Goal: Find specific page/section: Find specific page/section

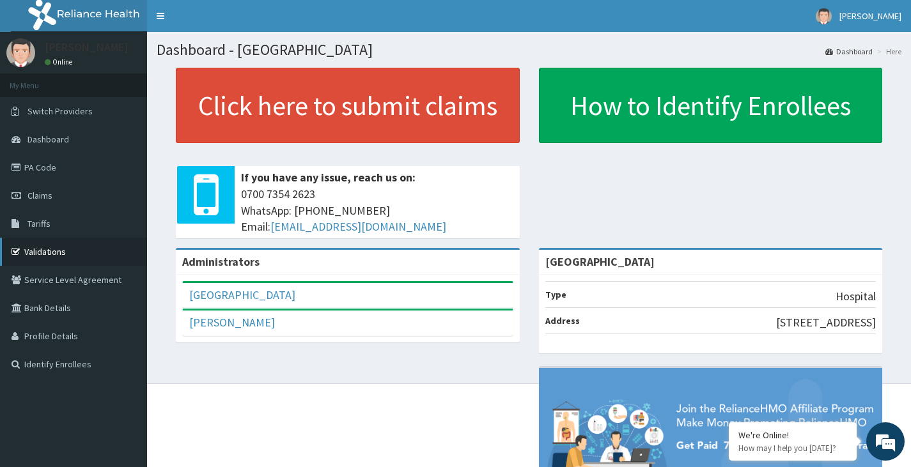
click at [52, 254] on link "Validations" at bounding box center [73, 252] width 147 height 28
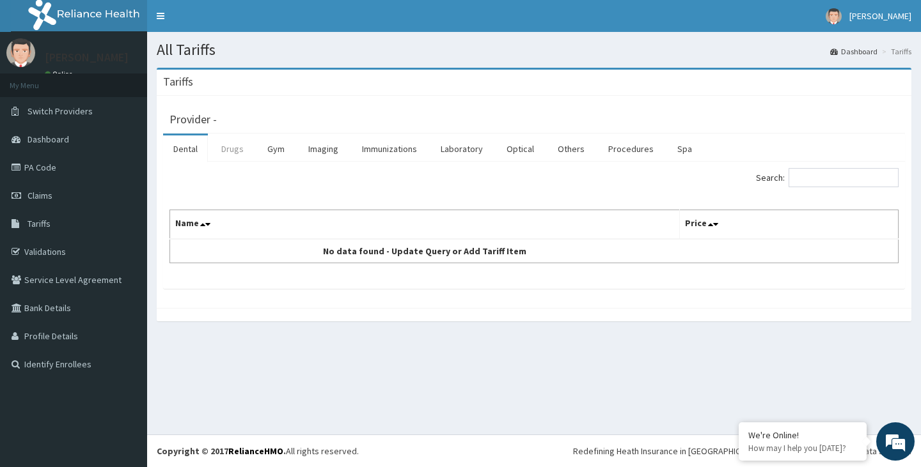
click at [243, 152] on link "Drugs" at bounding box center [232, 149] width 43 height 27
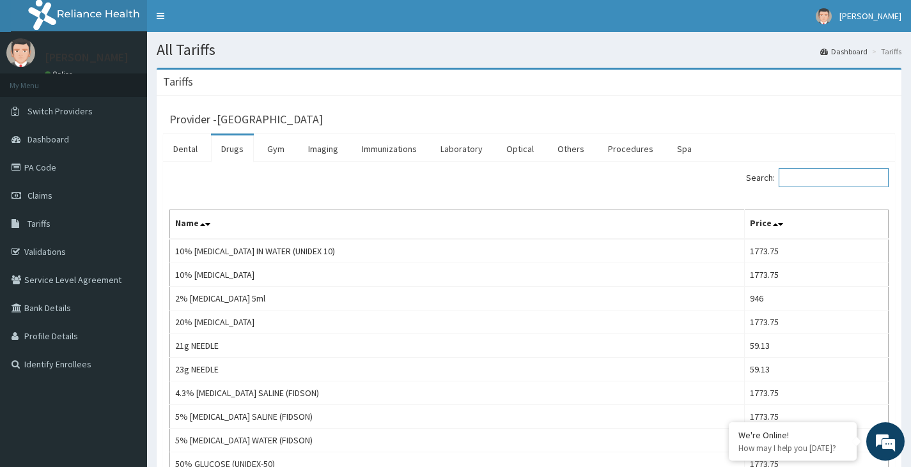
click at [852, 175] on input "Search:" at bounding box center [834, 177] width 110 height 19
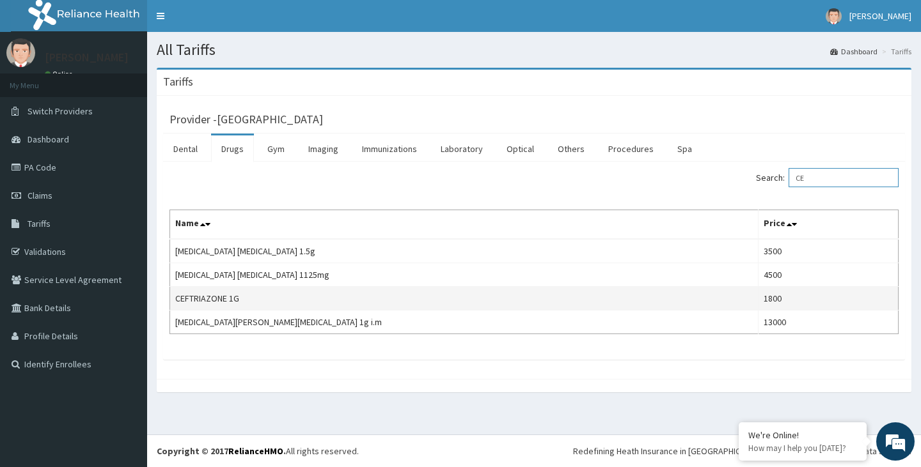
type input "C"
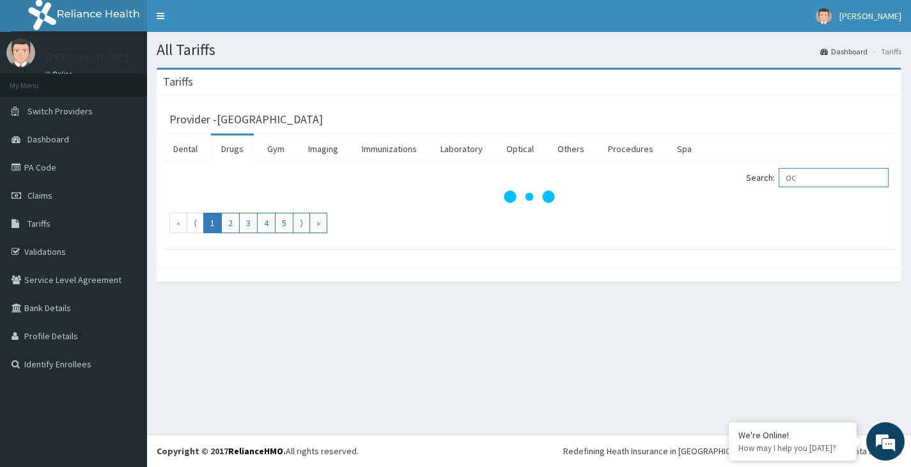
type input "O"
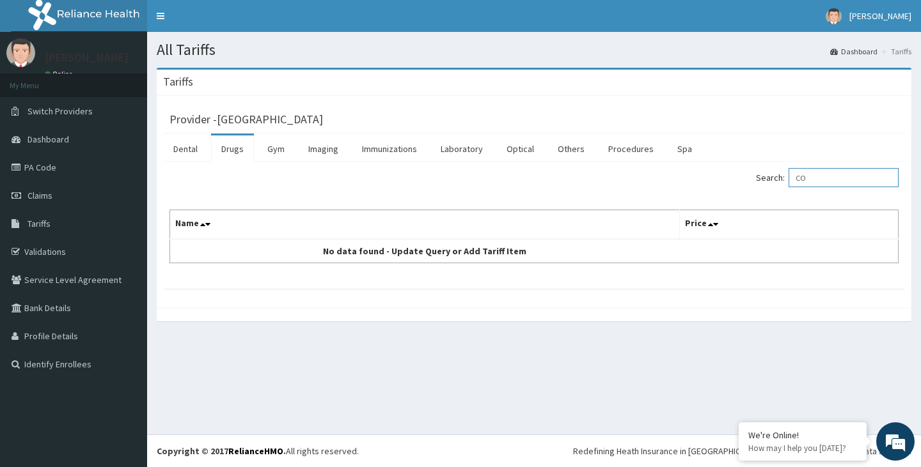
type input "C"
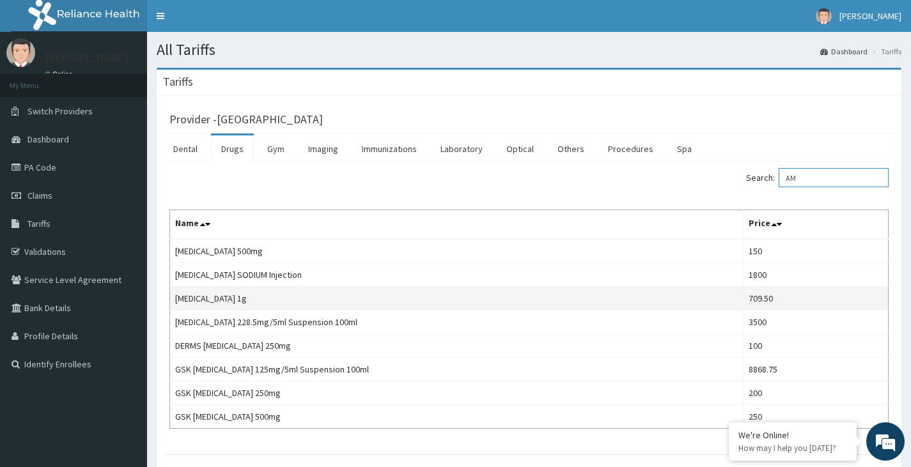
type input "A"
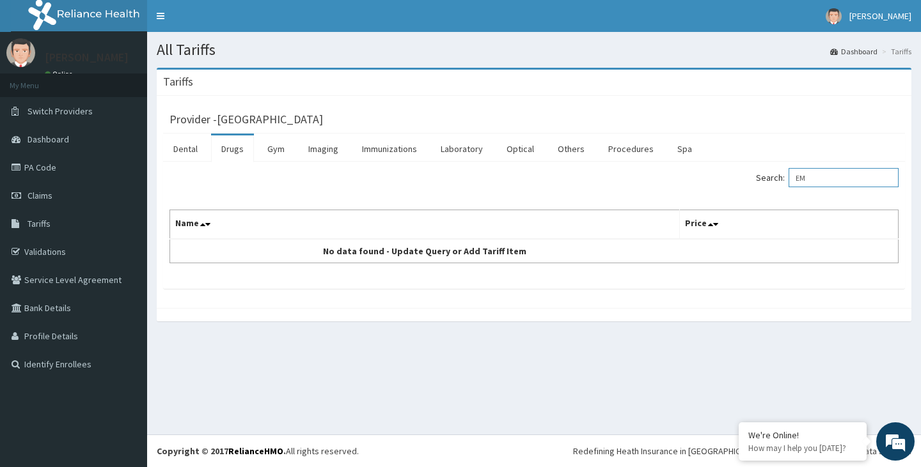
type input "E"
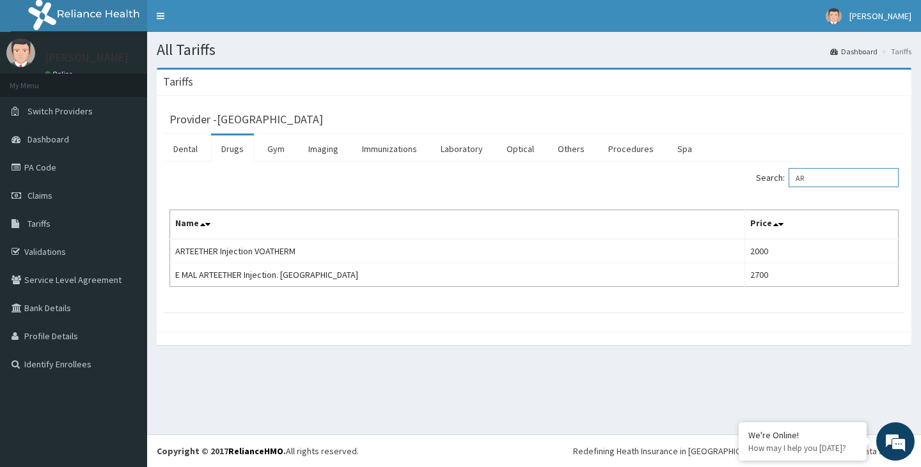
type input "A"
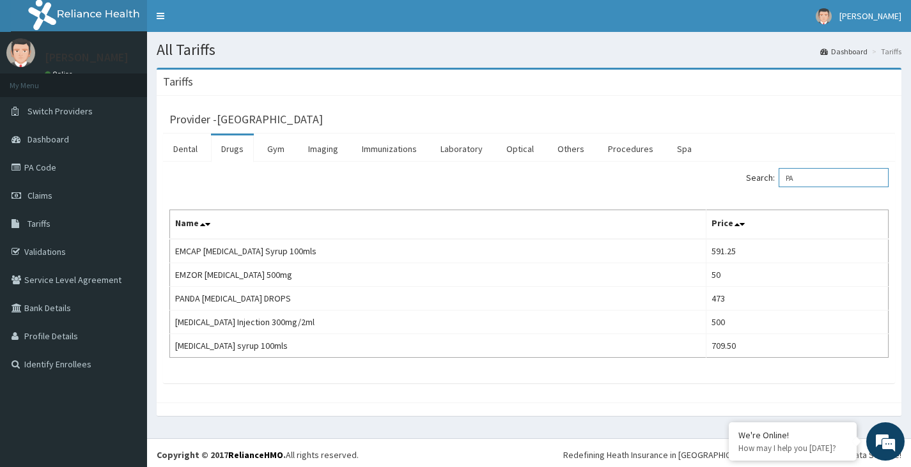
type input "P"
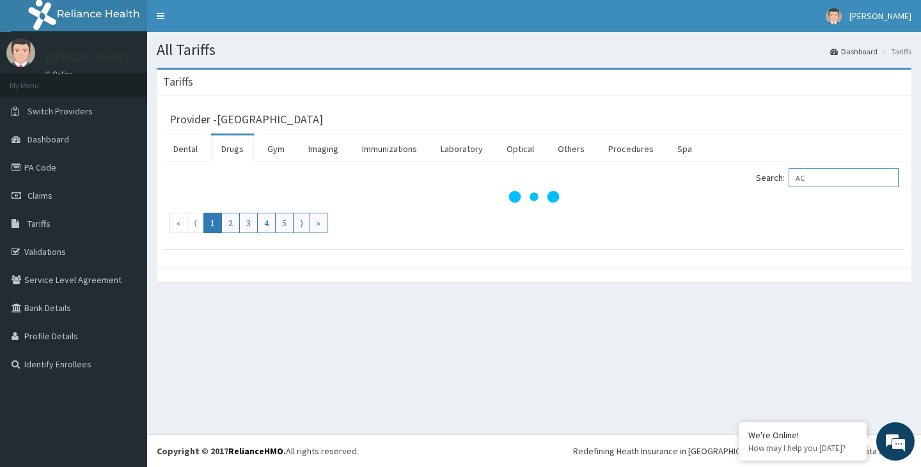
type input "A"
click at [829, 180] on input "COART" at bounding box center [843, 177] width 110 height 19
type input "COART"
click at [45, 219] on span "Tariffs" at bounding box center [38, 224] width 23 height 12
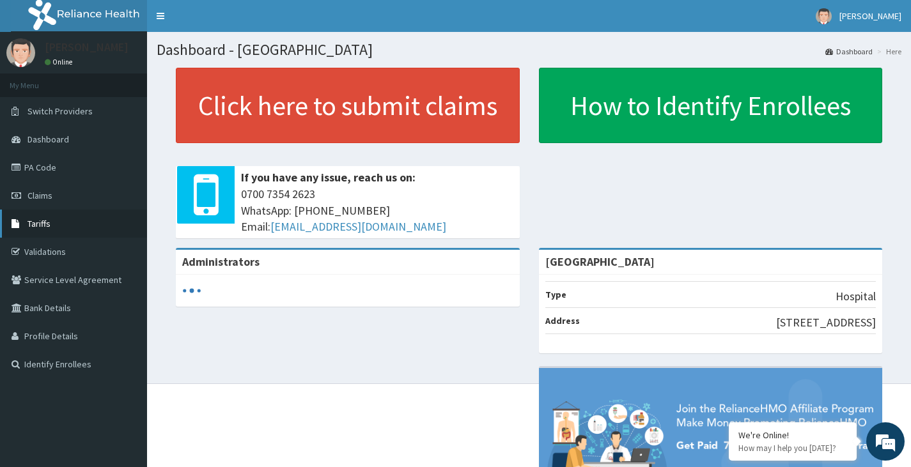
click at [54, 218] on link "Tariffs" at bounding box center [73, 224] width 147 height 28
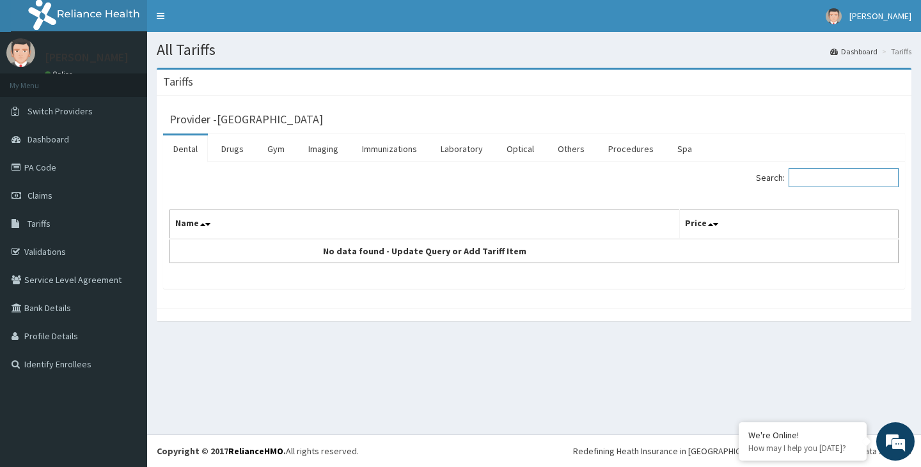
click at [823, 178] on input "Search:" at bounding box center [843, 177] width 110 height 19
type input "C"
type input "M"
type input "P"
type input "DICLO"
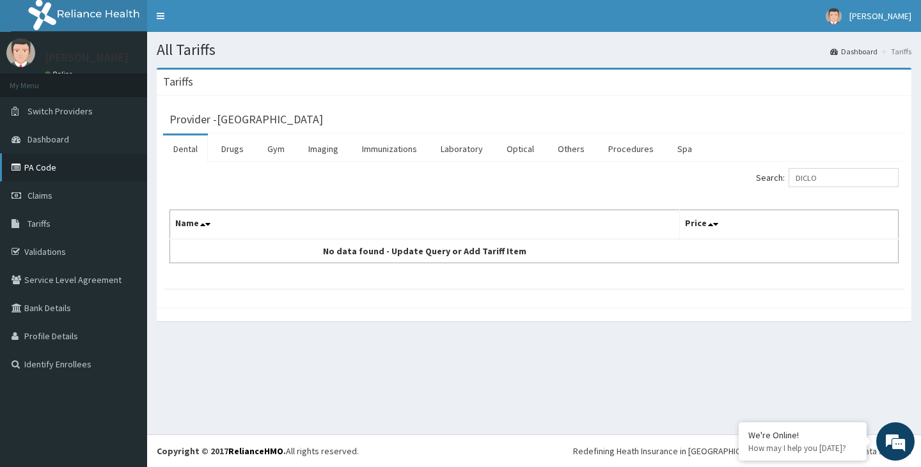
click at [43, 168] on link "PA Code" at bounding box center [73, 167] width 147 height 28
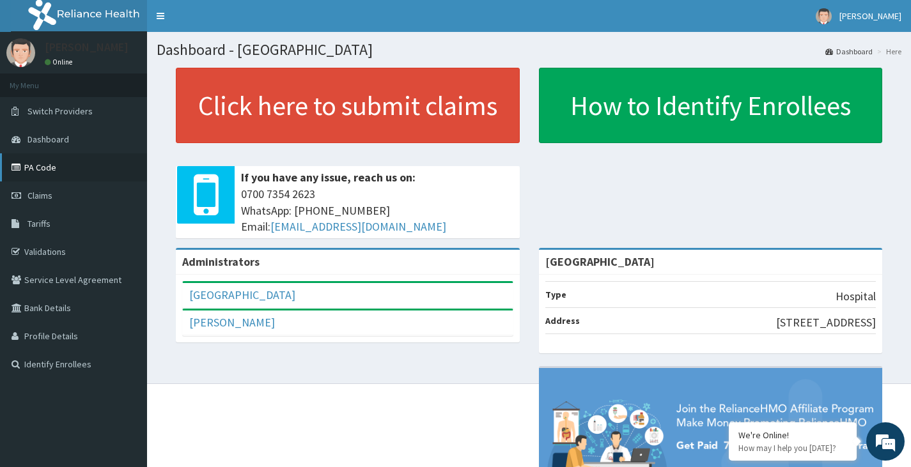
click at [57, 164] on link "PA Code" at bounding box center [73, 167] width 147 height 28
